Goal: Task Accomplishment & Management: Use online tool/utility

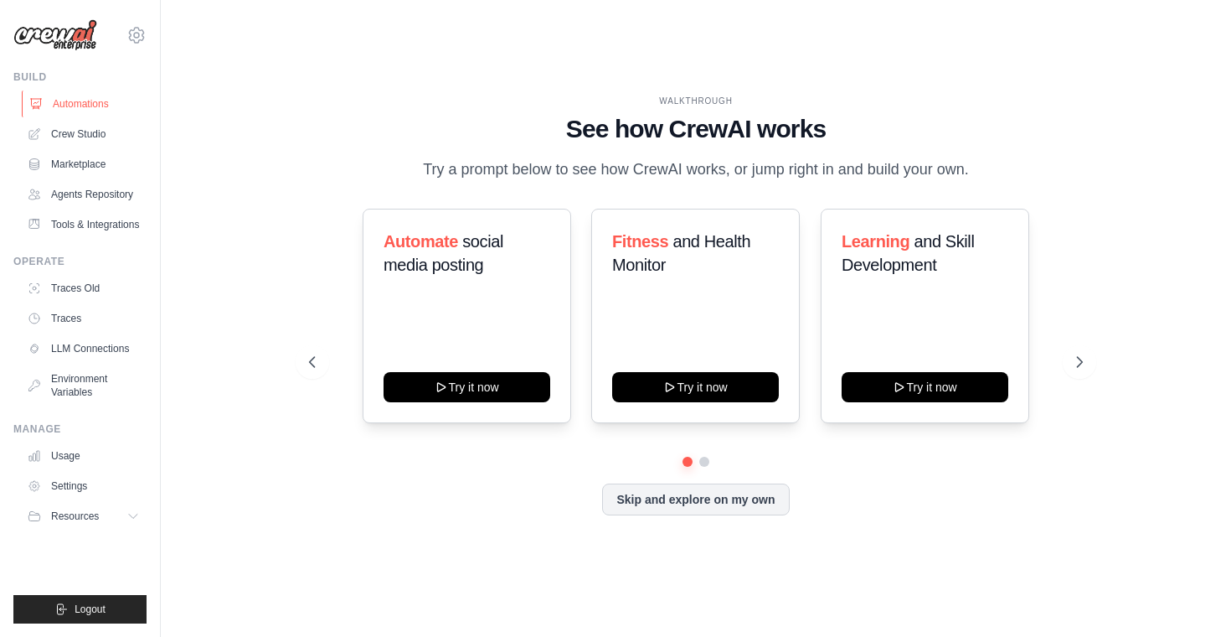
click at [69, 110] on link "Automations" at bounding box center [85, 103] width 126 height 27
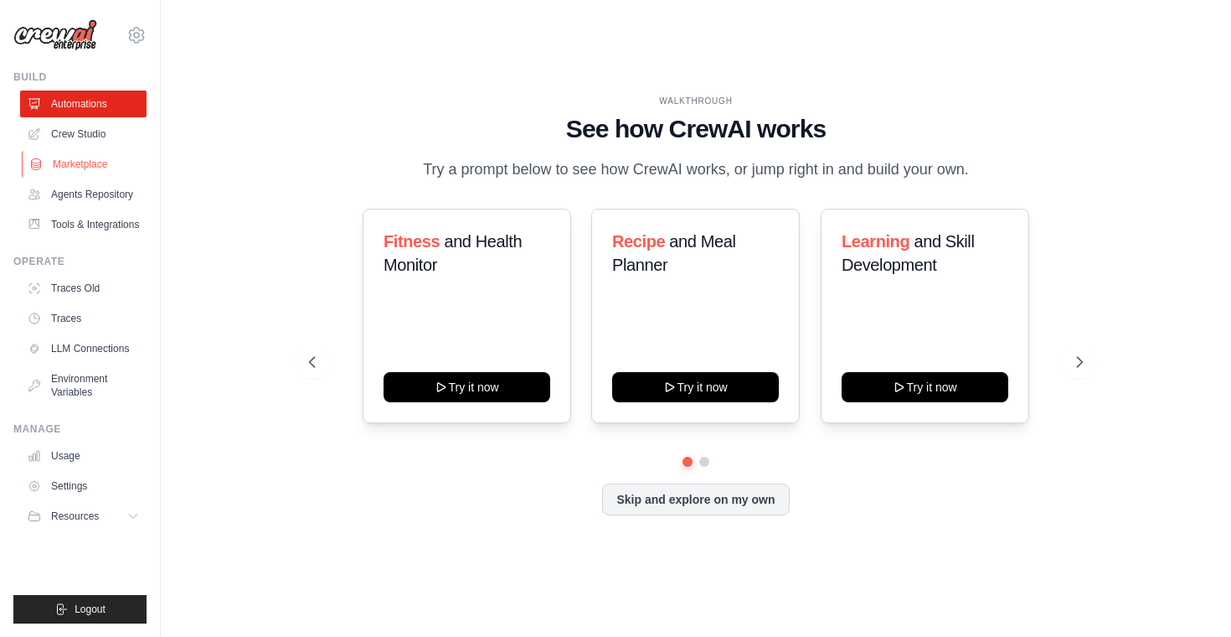
click at [67, 172] on link "Marketplace" at bounding box center [85, 164] width 126 height 27
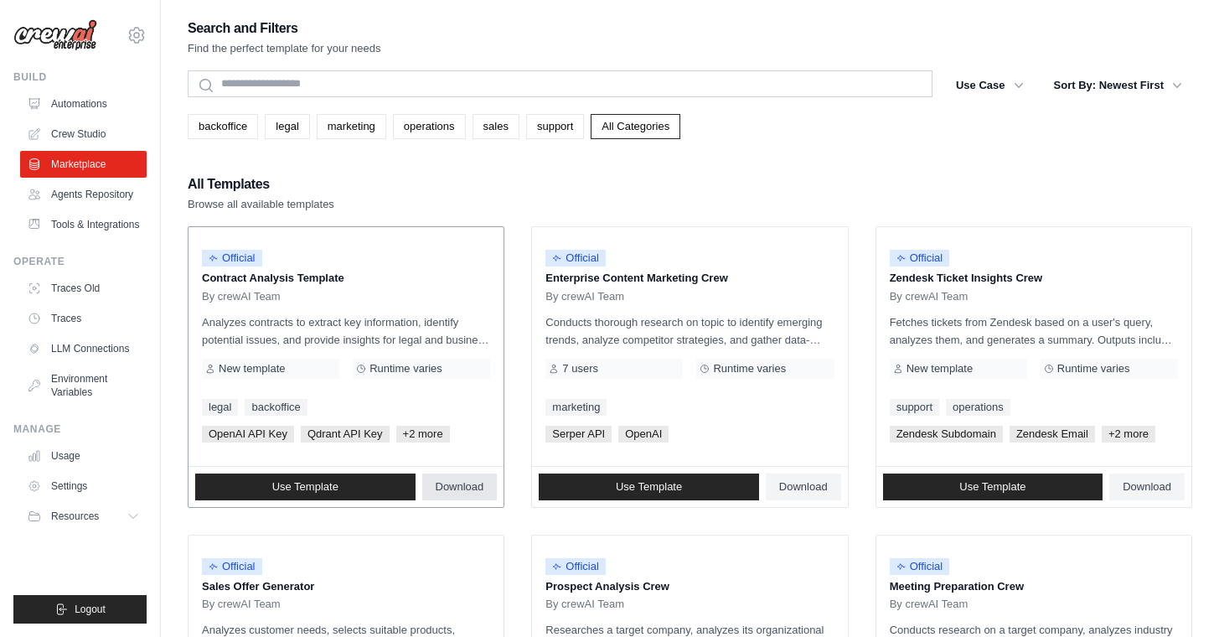
click at [468, 487] on span "Download" at bounding box center [460, 486] width 49 height 13
click at [321, 491] on span "Use Template" at bounding box center [305, 486] width 66 height 13
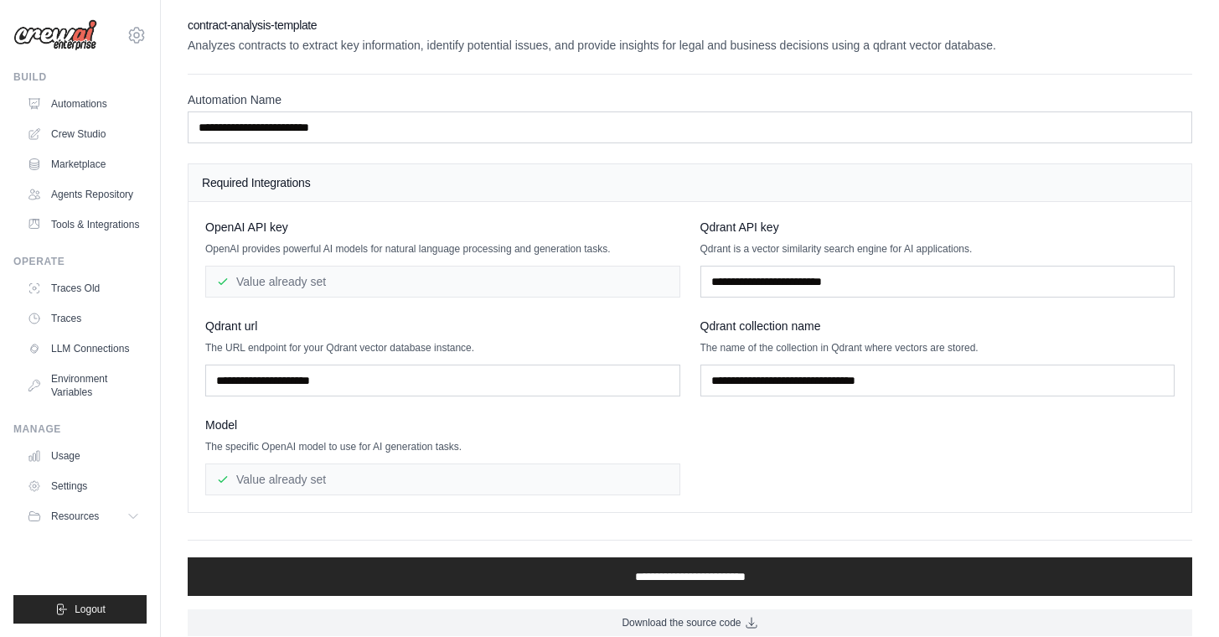
scroll to position [16, 0]
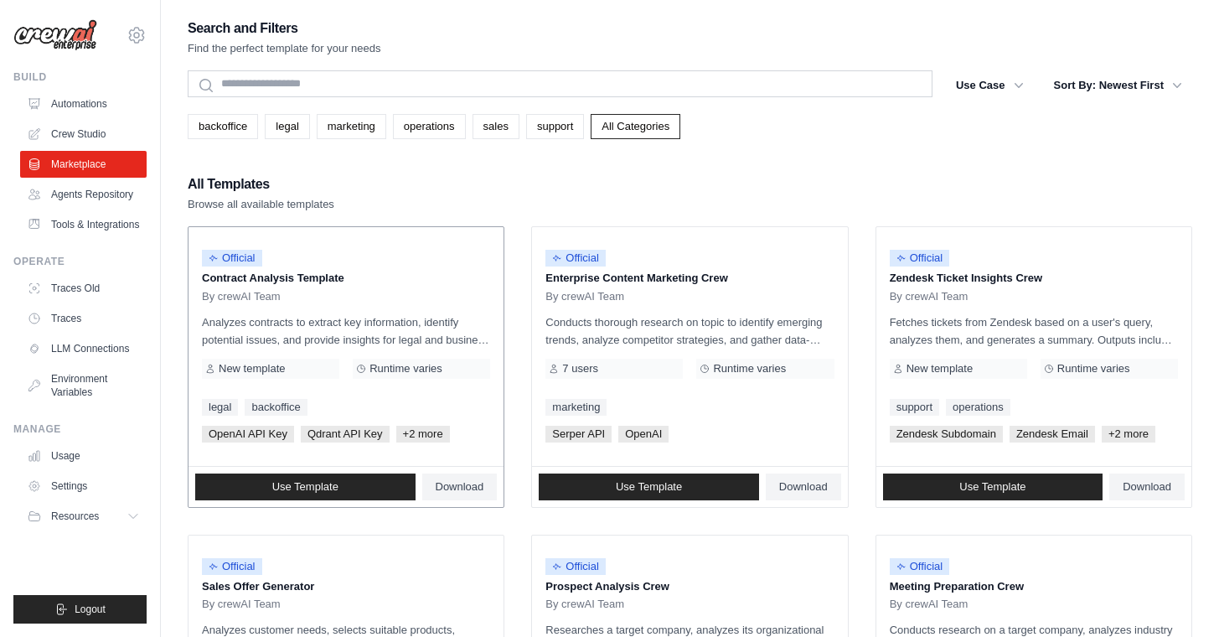
click at [216, 370] on div "New template" at bounding box center [270, 368] width 137 height 20
click at [220, 369] on span "New template" at bounding box center [252, 368] width 66 height 13
click at [420, 186] on div "All Templates Browse all available templates" at bounding box center [690, 193] width 1004 height 40
click at [80, 137] on link "Crew Studio" at bounding box center [85, 134] width 126 height 27
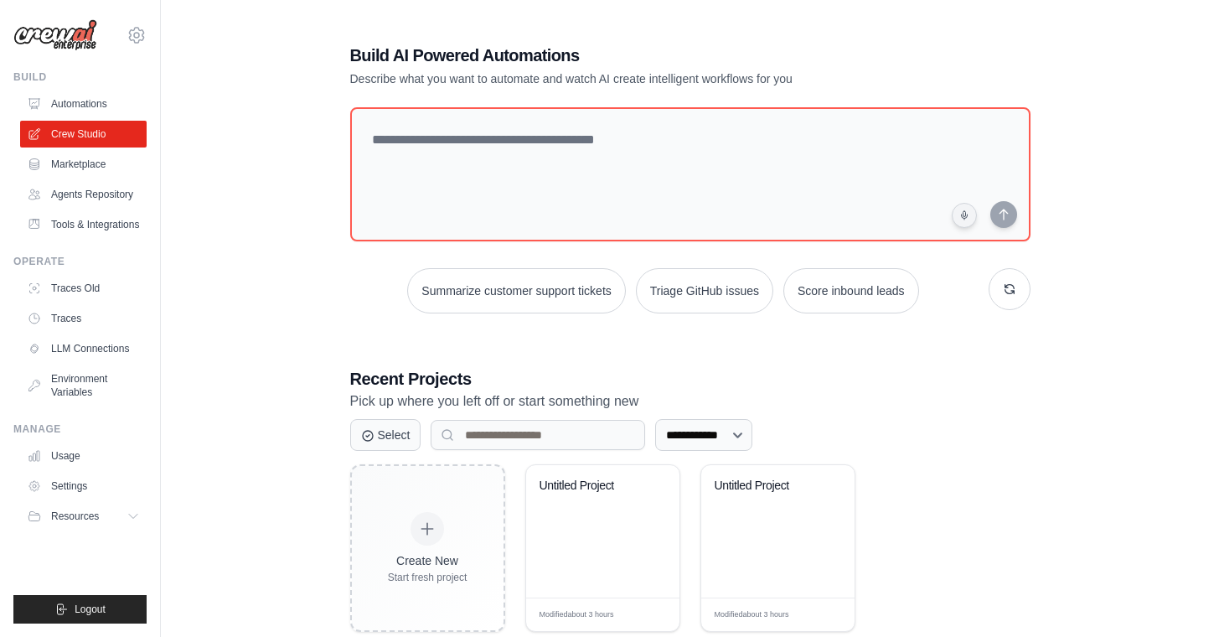
scroll to position [38, 0]
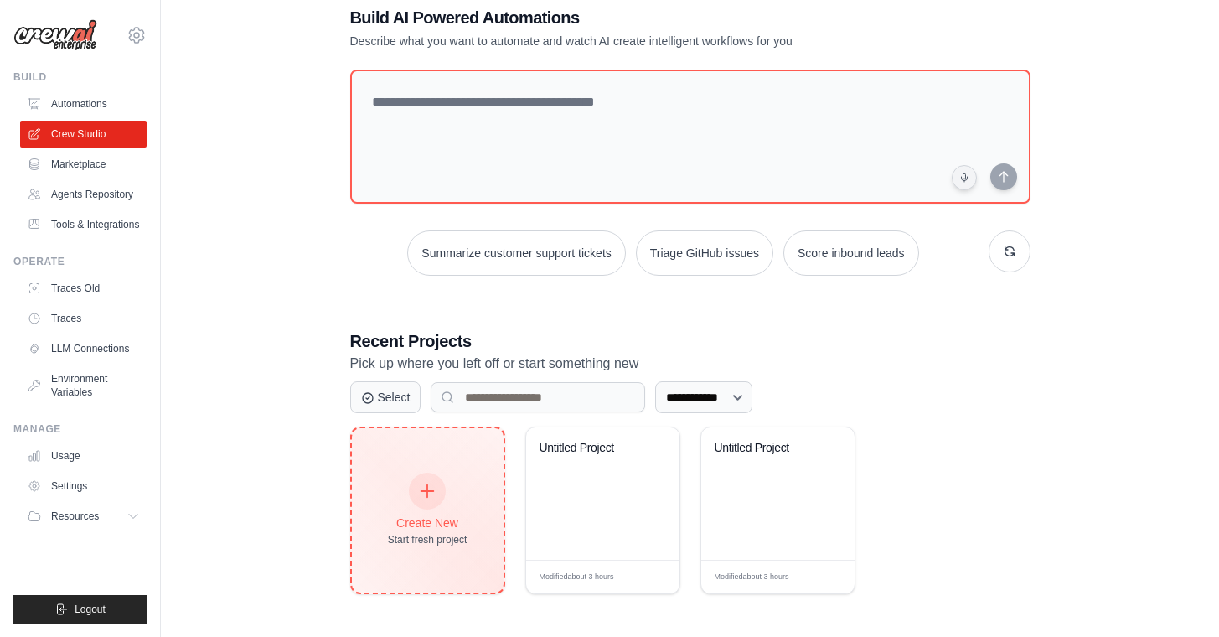
click at [407, 464] on div "Create New Start fresh project" at bounding box center [428, 510] width 152 height 164
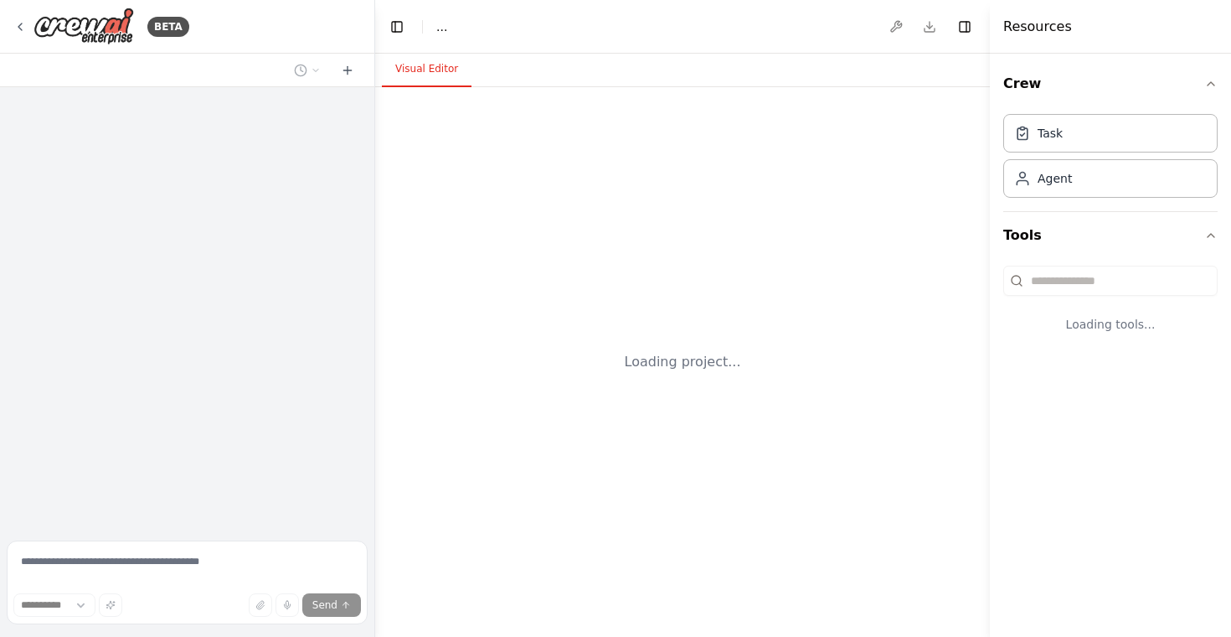
select select "****"
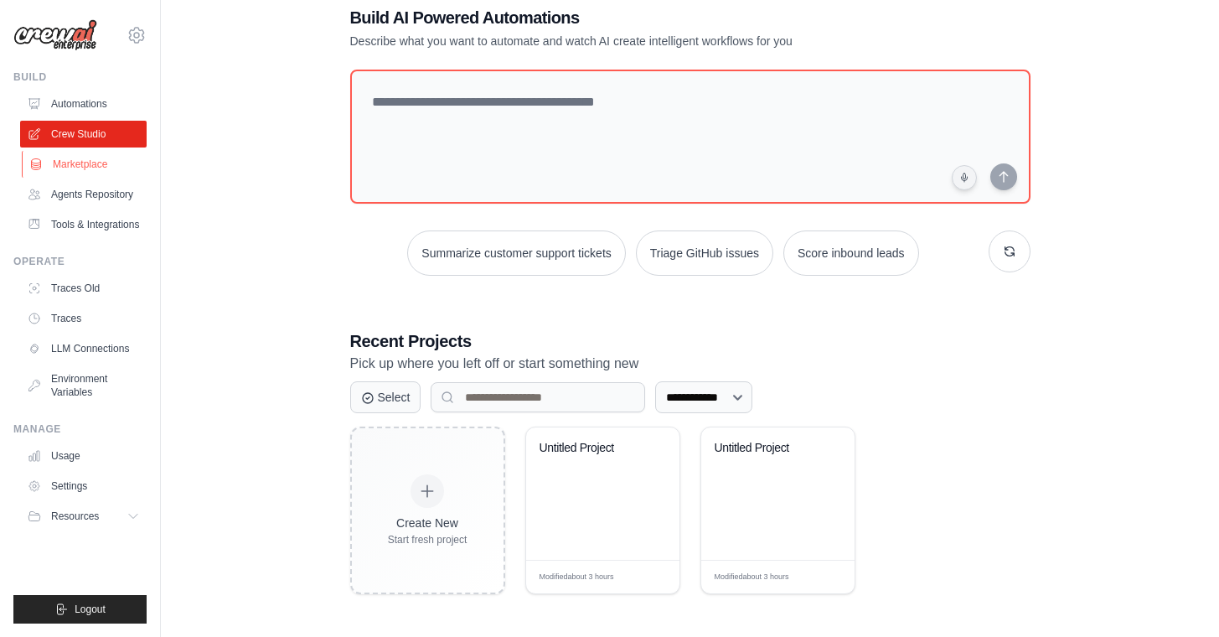
click at [97, 157] on link "Marketplace" at bounding box center [85, 164] width 126 height 27
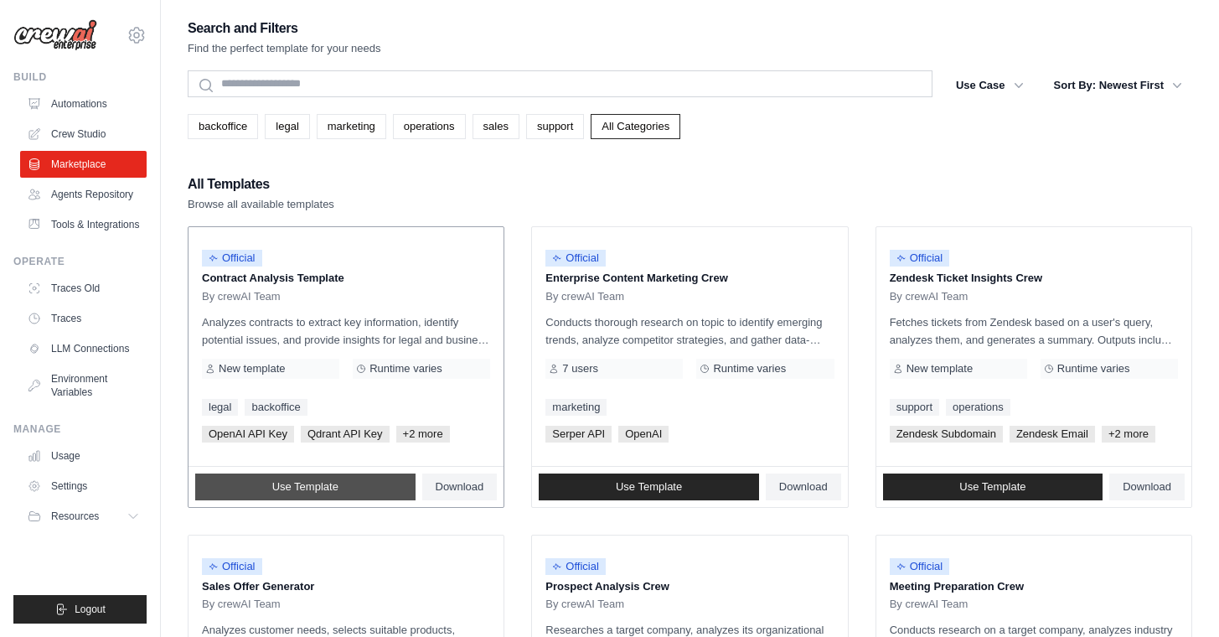
click at [270, 495] on link "Use Template" at bounding box center [305, 486] width 220 height 27
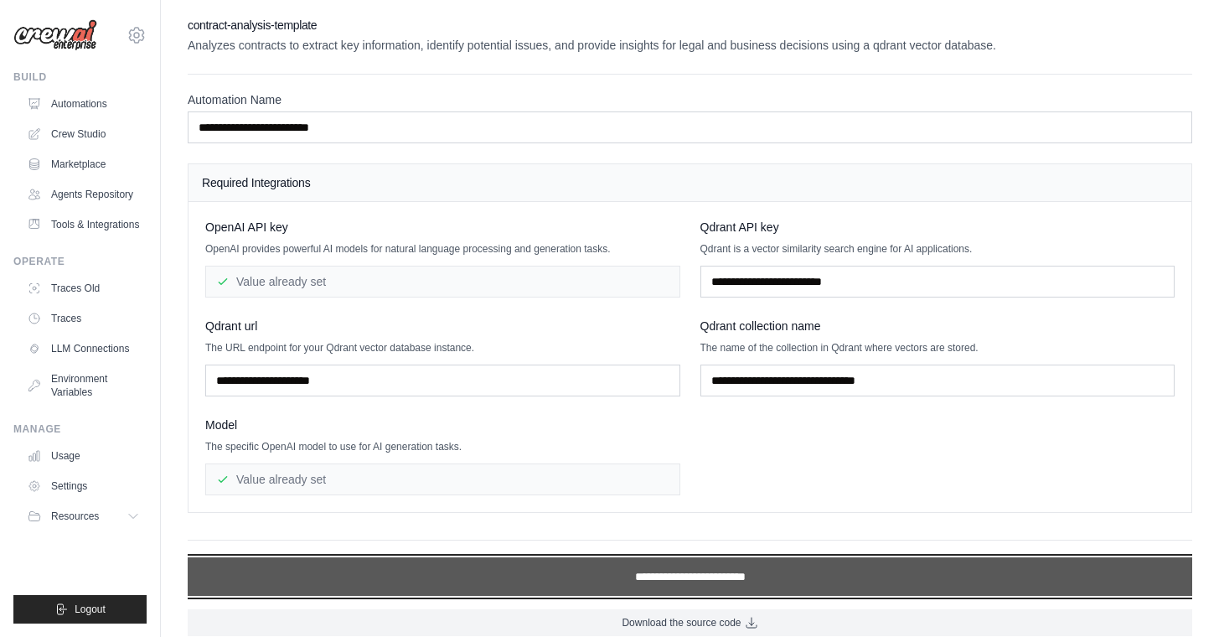
click at [431, 574] on input "**********" at bounding box center [690, 576] width 1004 height 39
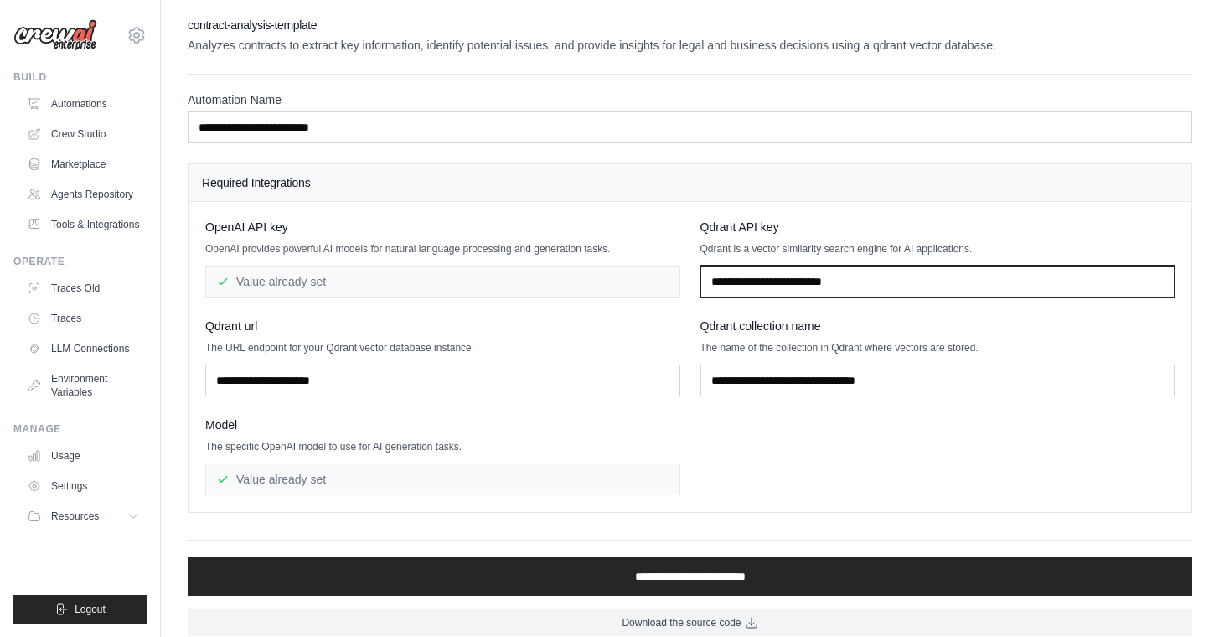
click at [714, 289] on input "text" at bounding box center [937, 282] width 475 height 32
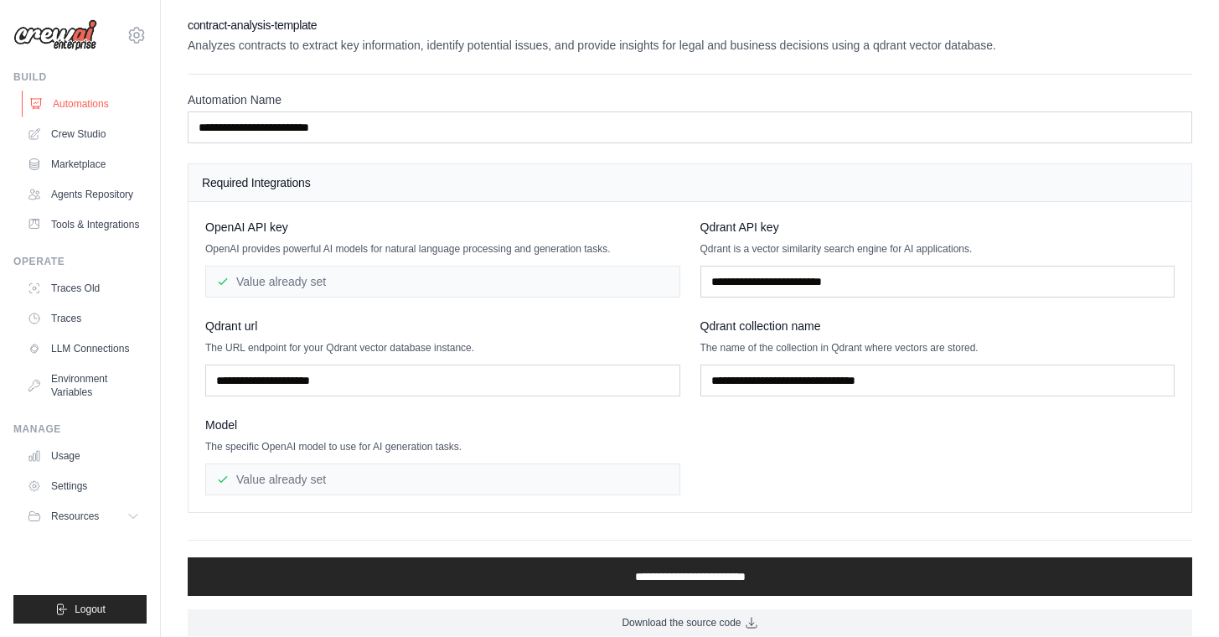
click at [80, 99] on link "Automations" at bounding box center [85, 103] width 126 height 27
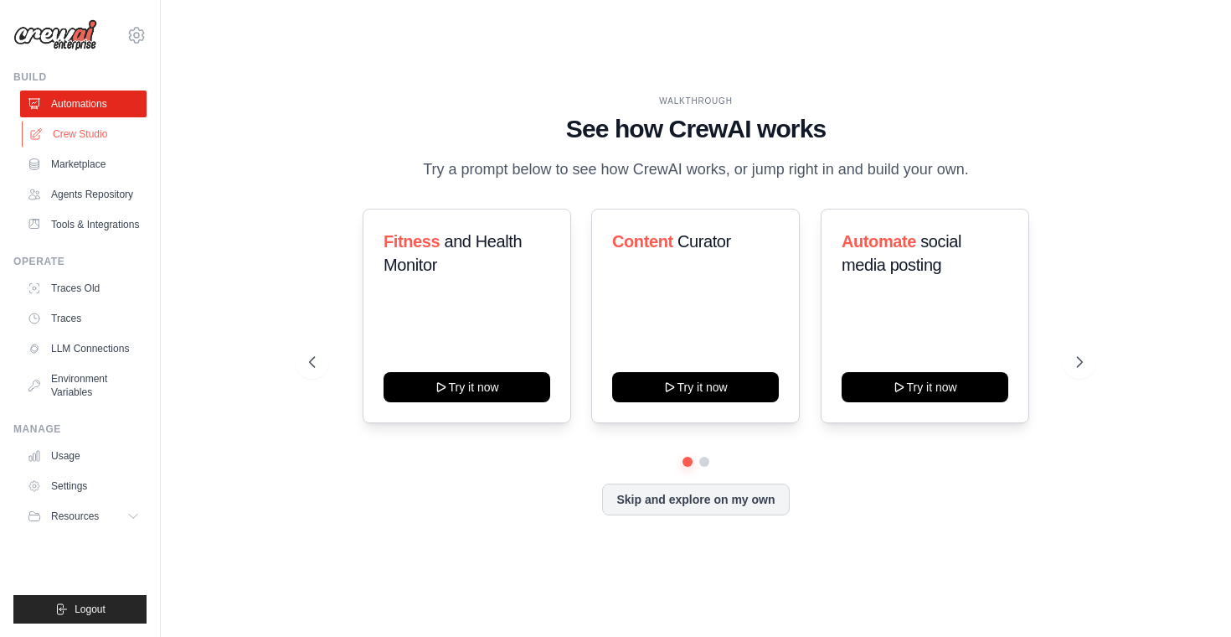
click at [95, 142] on link "Crew Studio" at bounding box center [85, 134] width 126 height 27
